Goal: Transaction & Acquisition: Purchase product/service

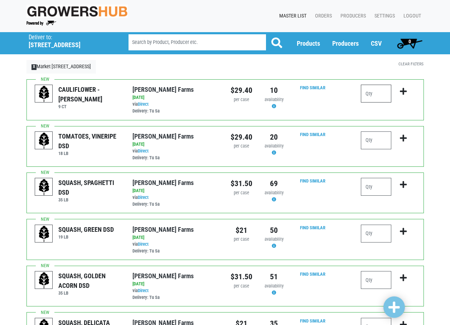
click at [383, 95] on input "number" at bounding box center [376, 94] width 30 height 18
type input "5"
click at [403, 90] on icon "submit" at bounding box center [403, 92] width 7 height 8
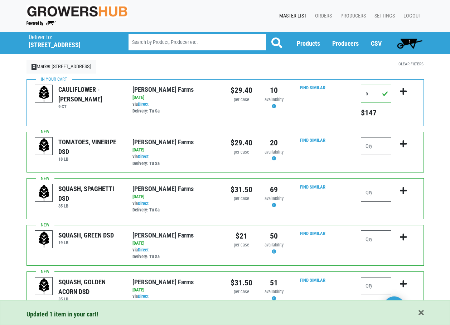
click at [373, 192] on input "number" at bounding box center [376, 193] width 30 height 18
type input "2"
click at [406, 193] on icon "submit" at bounding box center [403, 191] width 7 height 8
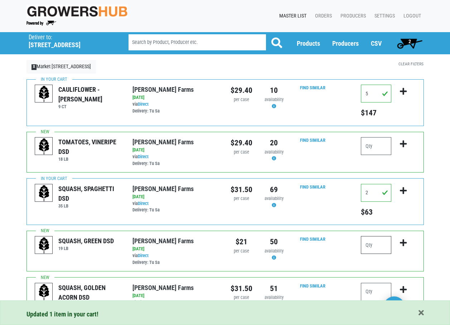
click at [374, 250] on input "number" at bounding box center [376, 245] width 30 height 18
type input "5"
click at [403, 244] on icon "submit" at bounding box center [403, 243] width 7 height 8
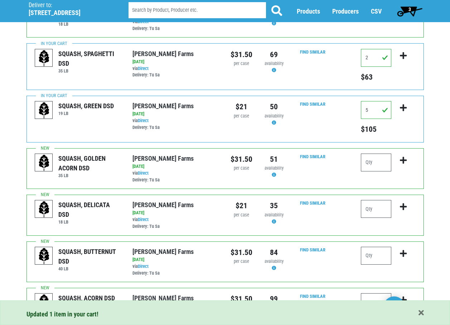
scroll to position [179, 0]
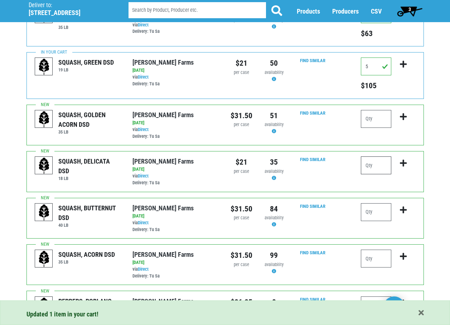
click at [377, 171] on input "number" at bounding box center [376, 166] width 30 height 18
click at [380, 211] on input "number" at bounding box center [376, 213] width 30 height 18
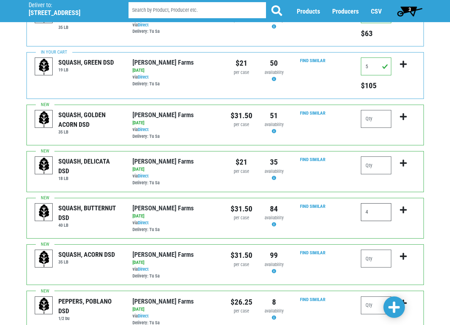
type input "4"
click at [401, 211] on icon "submit" at bounding box center [403, 210] width 7 height 8
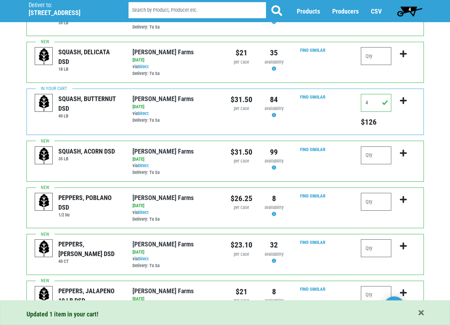
scroll to position [322, 0]
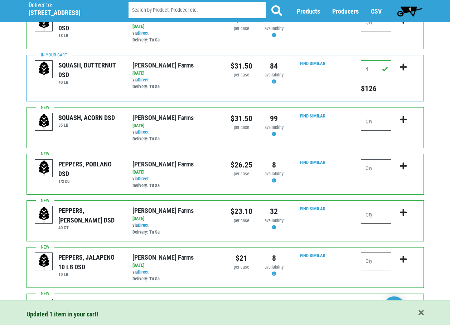
click at [388, 215] on input "number" at bounding box center [376, 215] width 30 height 18
drag, startPoint x: 378, startPoint y: 214, endPoint x: 302, endPoint y: 210, distance: 76.6
click at [302, 210] on div "PEPPERS, LG GREEN DSD 40 CT Gade Farms via Direct on 2025-09-15 40 CT UPC: Gade…" at bounding box center [224, 221] width 397 height 41
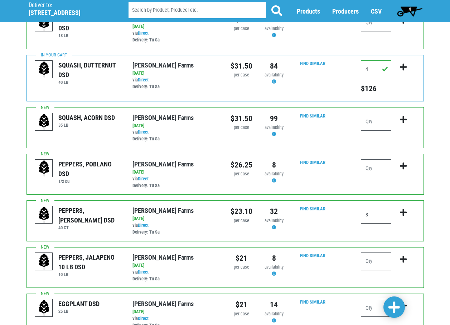
drag, startPoint x: 377, startPoint y: 219, endPoint x: 342, endPoint y: 218, distance: 35.1
click at [342, 218] on div "PEPPERS, LG GREEN DSD 40 CT Gade Farms via Direct on 2025-09-15 40 CT UPC: Gade…" at bounding box center [224, 221] width 397 height 41
drag, startPoint x: 376, startPoint y: 215, endPoint x: 348, endPoint y: 214, distance: 28.3
click at [348, 214] on div "PEPPERS, LG GREEN DSD 40 CT Gade Farms via Direct on 2025-09-15 40 CT UPC: Gade…" at bounding box center [224, 221] width 397 height 41
click at [372, 217] on input "10" at bounding box center [376, 215] width 30 height 18
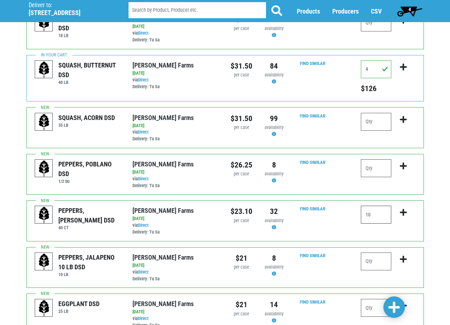
click at [376, 215] on input "10" at bounding box center [376, 215] width 30 height 18
type input "8"
click at [401, 213] on icon "submit" at bounding box center [403, 213] width 7 height 8
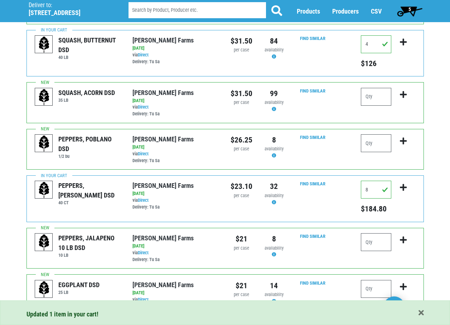
scroll to position [429, 0]
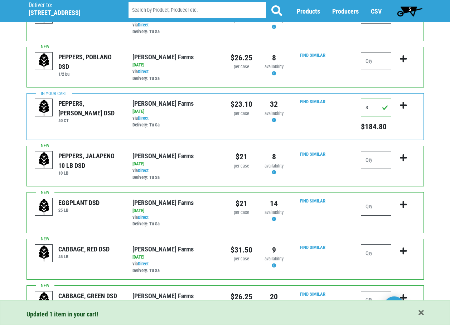
click at [374, 205] on input "number" at bounding box center [376, 207] width 30 height 18
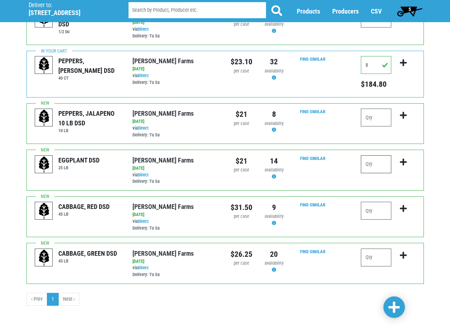
scroll to position [476, 0]
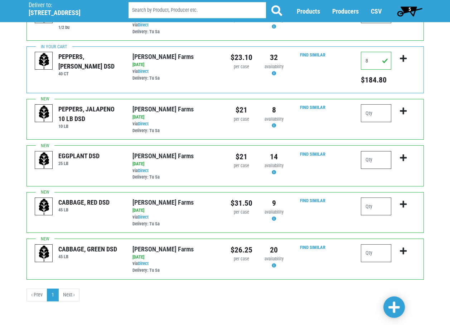
click at [378, 161] on input "number" at bounding box center [376, 160] width 30 height 18
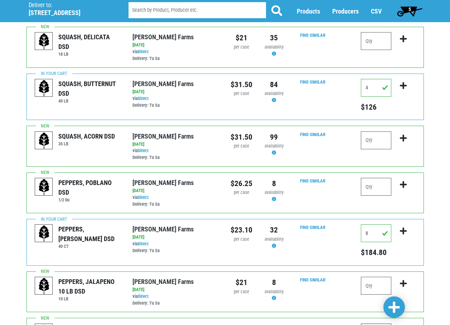
scroll to position [297, 0]
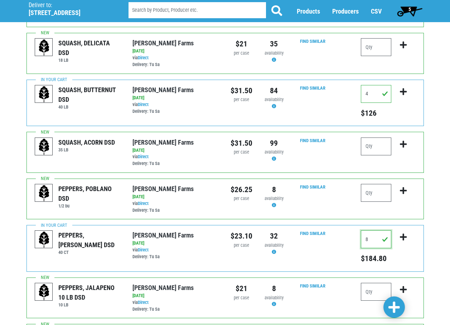
click at [376, 239] on input "8" at bounding box center [376, 240] width 30 height 18
click at [373, 240] on input "8" at bounding box center [376, 240] width 30 height 18
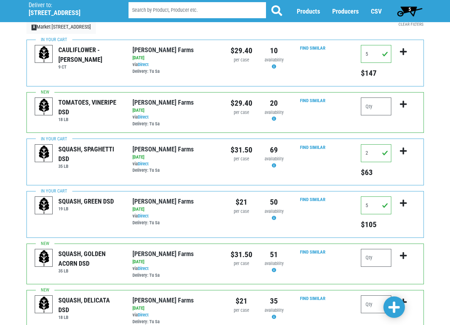
scroll to position [0, 0]
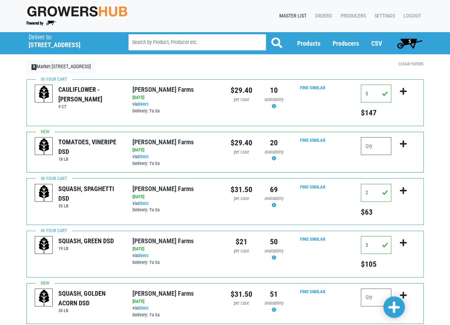
click at [405, 43] on span "5" at bounding box center [409, 43] width 32 height 14
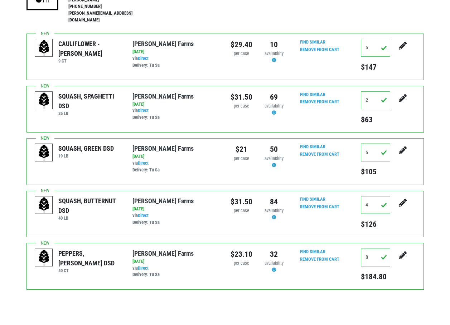
scroll to position [143, 0]
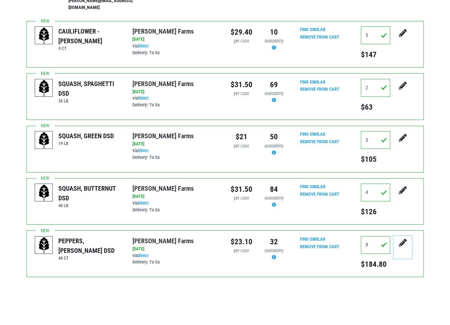
click at [401, 239] on icon "submit" at bounding box center [402, 243] width 8 height 8
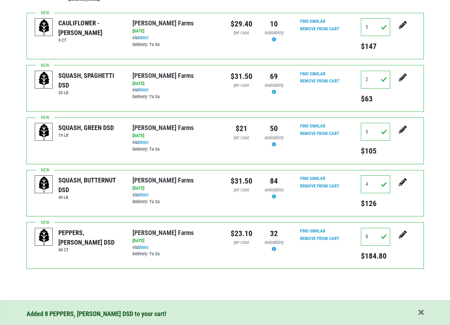
scroll to position [152, 0]
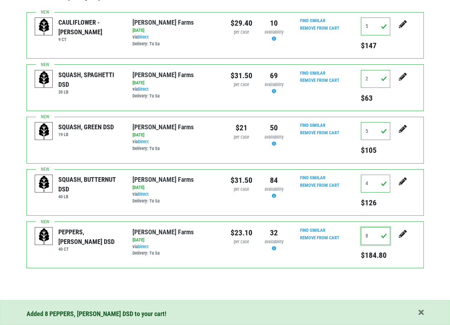
click at [377, 227] on input "8" at bounding box center [375, 236] width 29 height 18
click at [376, 227] on input "8" at bounding box center [375, 236] width 29 height 18
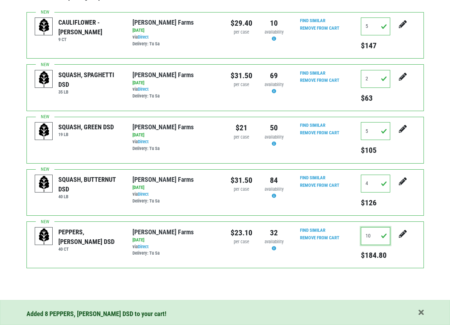
type input "10"
click at [402, 230] on icon "submit" at bounding box center [402, 234] width 8 height 8
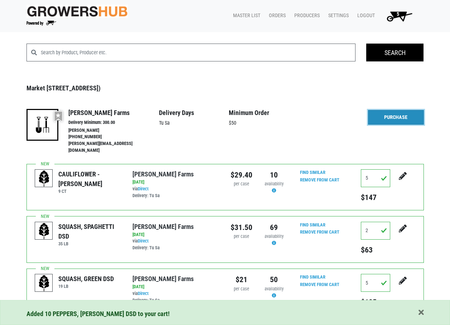
click at [396, 112] on link "Purchase" at bounding box center [396, 117] width 56 height 15
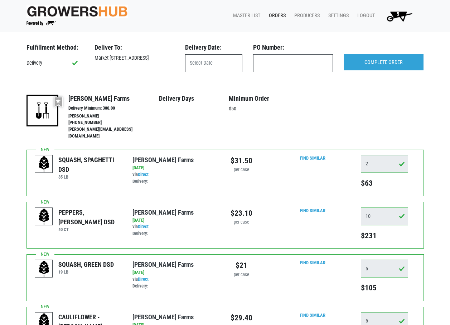
click at [221, 56] on input "text" at bounding box center [213, 63] width 57 height 18
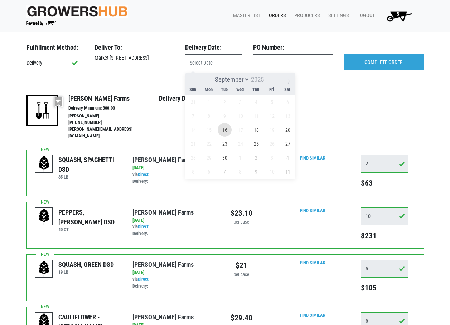
click at [226, 128] on span "16" at bounding box center [224, 130] width 14 height 14
type input "2025-09-16"
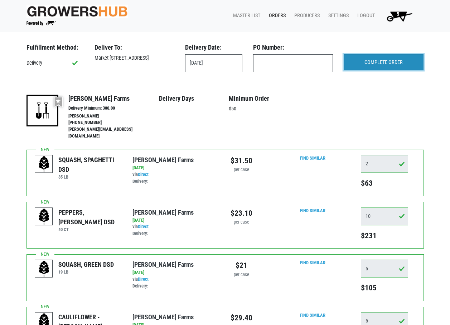
click at [376, 64] on input "COMPLETE ORDER" at bounding box center [383, 62] width 80 height 16
